Goal: Find specific page/section: Find specific page/section

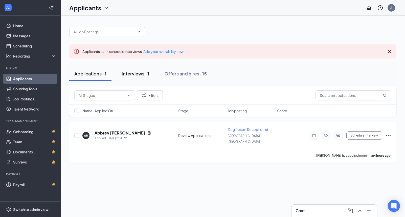
click at [139, 72] on div "Interviews · 1" at bounding box center [136, 74] width 28 height 6
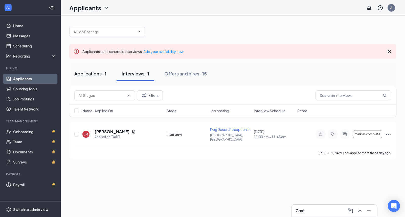
click at [93, 77] on button "Applications · 1" at bounding box center [90, 73] width 42 height 15
